Goal: Task Accomplishment & Management: Manage account settings

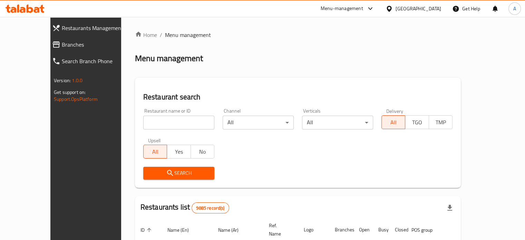
drag, startPoint x: 0, startPoint y: 0, endPoint x: 157, endPoint y: 124, distance: 200.0
click at [157, 124] on input "search" at bounding box center [178, 123] width 71 height 14
paste input "22093"
type input "22093"
click at [164, 171] on span "Search" at bounding box center [179, 173] width 60 height 9
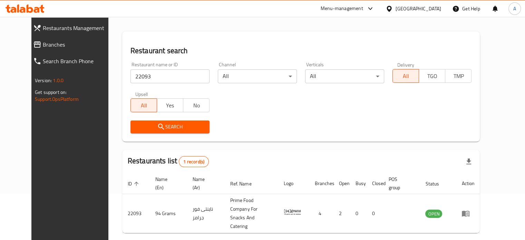
scroll to position [62, 0]
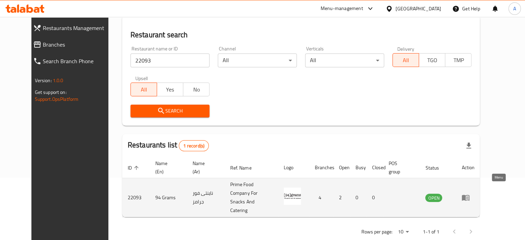
click at [468, 196] on icon "enhanced table" at bounding box center [467, 197] width 2 height 3
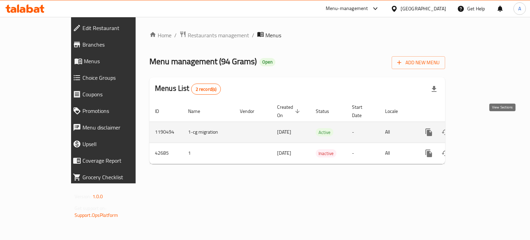
click at [483, 128] on icon "enhanced table" at bounding box center [478, 132] width 8 height 8
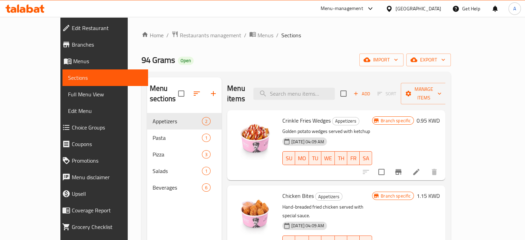
click at [72, 30] on span "Edit Restaurant" at bounding box center [107, 28] width 71 height 8
